Goal: Transaction & Acquisition: Purchase product/service

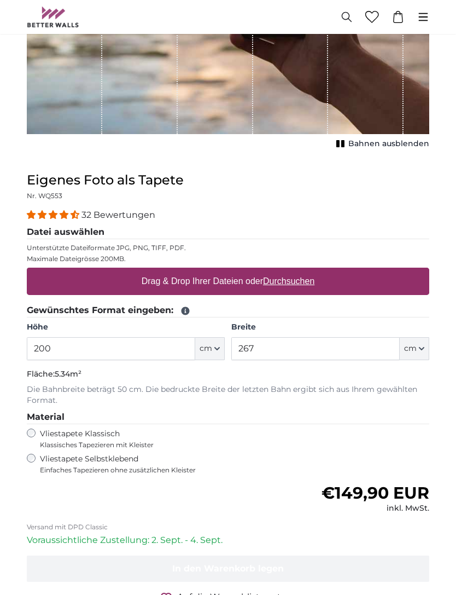
scroll to position [257, 0]
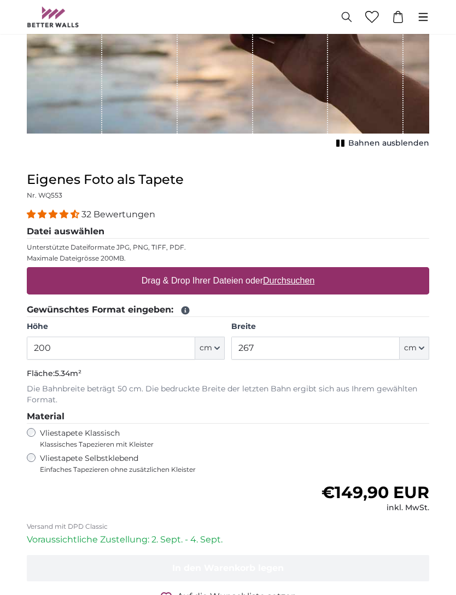
click at [174, 337] on input "200" at bounding box center [111, 348] width 168 height 23
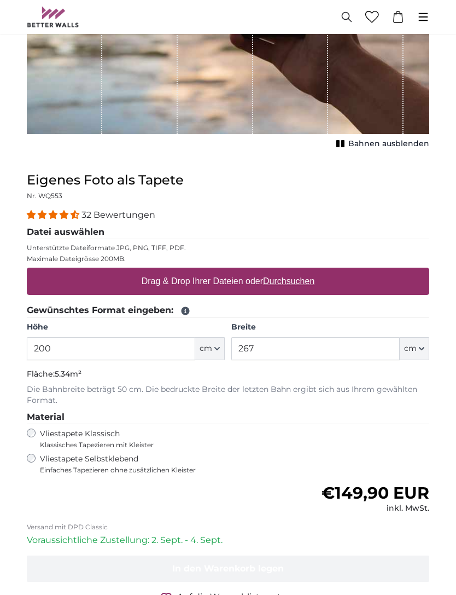
click at [210, 351] on span "cm" at bounding box center [206, 348] width 13 height 11
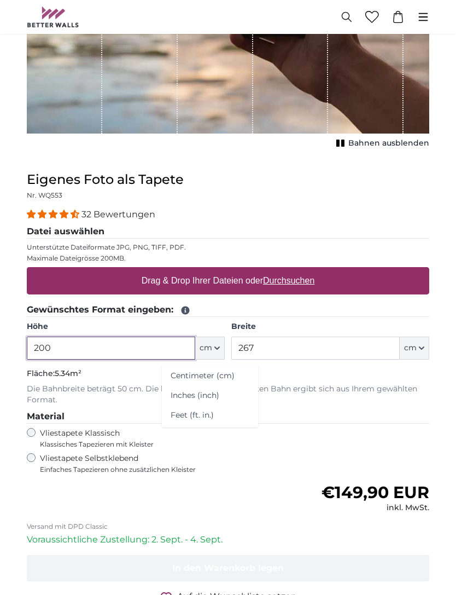
click at [173, 347] on input "200" at bounding box center [111, 348] width 168 height 23
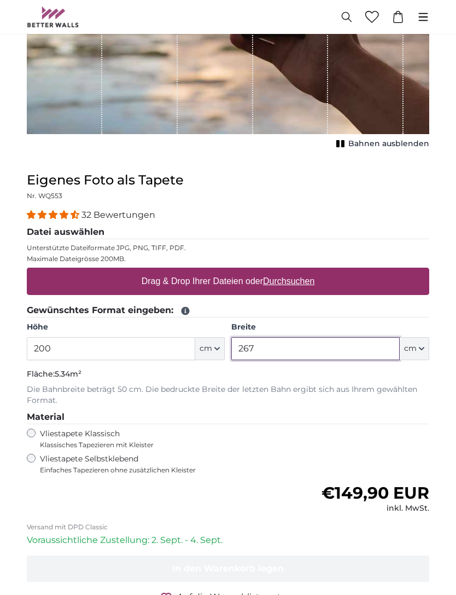
click at [296, 351] on input "267" at bounding box center [315, 348] width 168 height 23
click at [301, 283] on u "Durchsuchen" at bounding box center [288, 280] width 51 height 9
click at [301, 271] on input "Drag & Drop Ihrer Dateien oder Durchsuchen" at bounding box center [228, 268] width 403 height 3
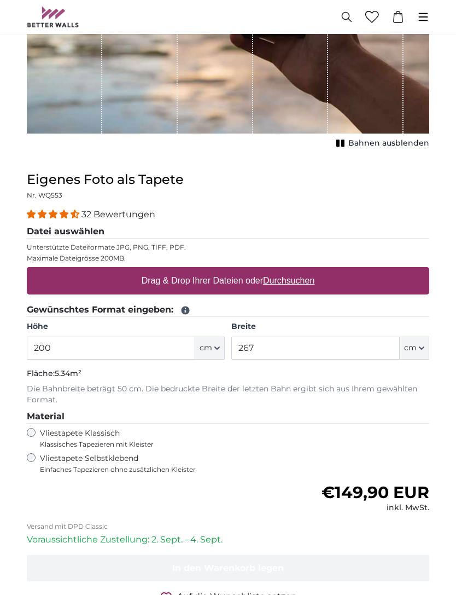
type input "**********"
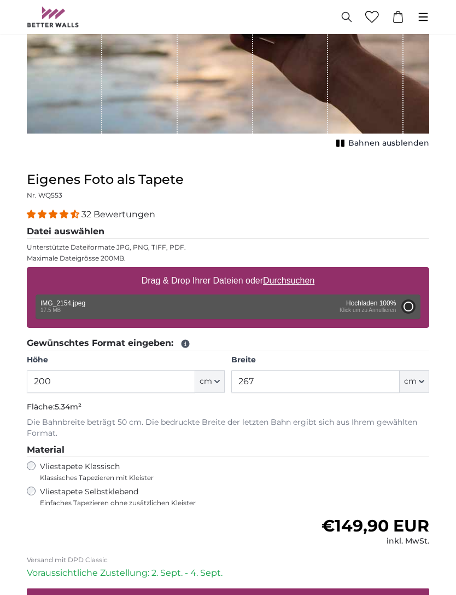
type input "300"
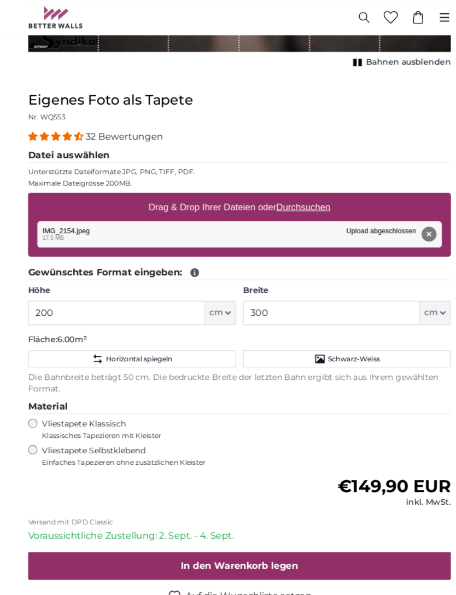
scroll to position [307, 0]
click at [219, 300] on button "cm" at bounding box center [210, 297] width 30 height 23
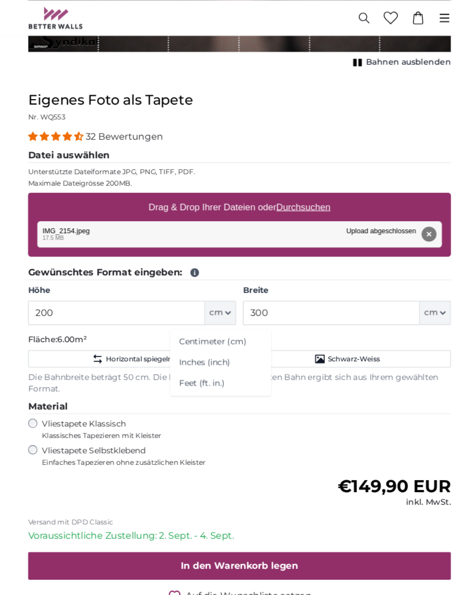
click at [419, 290] on button "cm" at bounding box center [415, 297] width 30 height 23
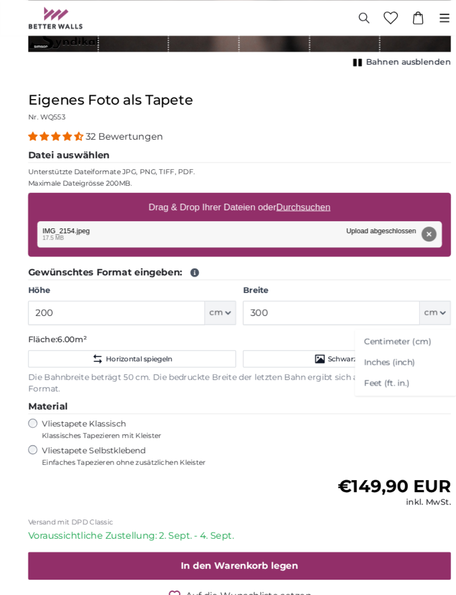
click at [423, 292] on button "cm" at bounding box center [415, 297] width 30 height 23
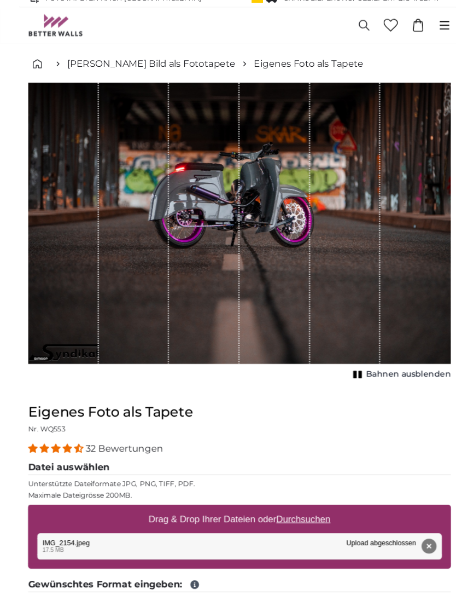
scroll to position [0, 0]
